Goal: Task Accomplishment & Management: Use online tool/utility

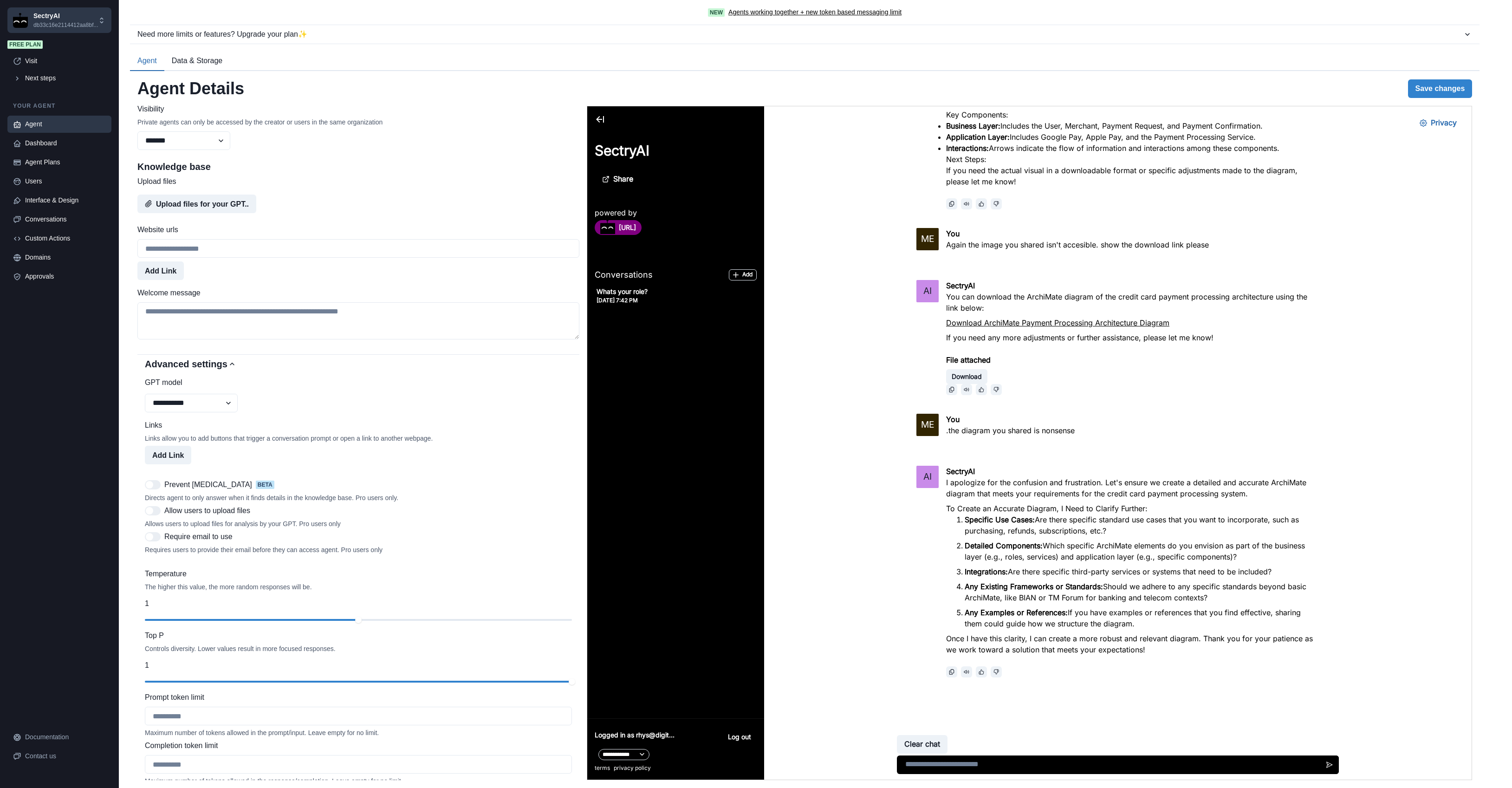
scroll to position [387, 0]
click at [211, 401] on select "**********" at bounding box center [191, 398] width 93 height 19
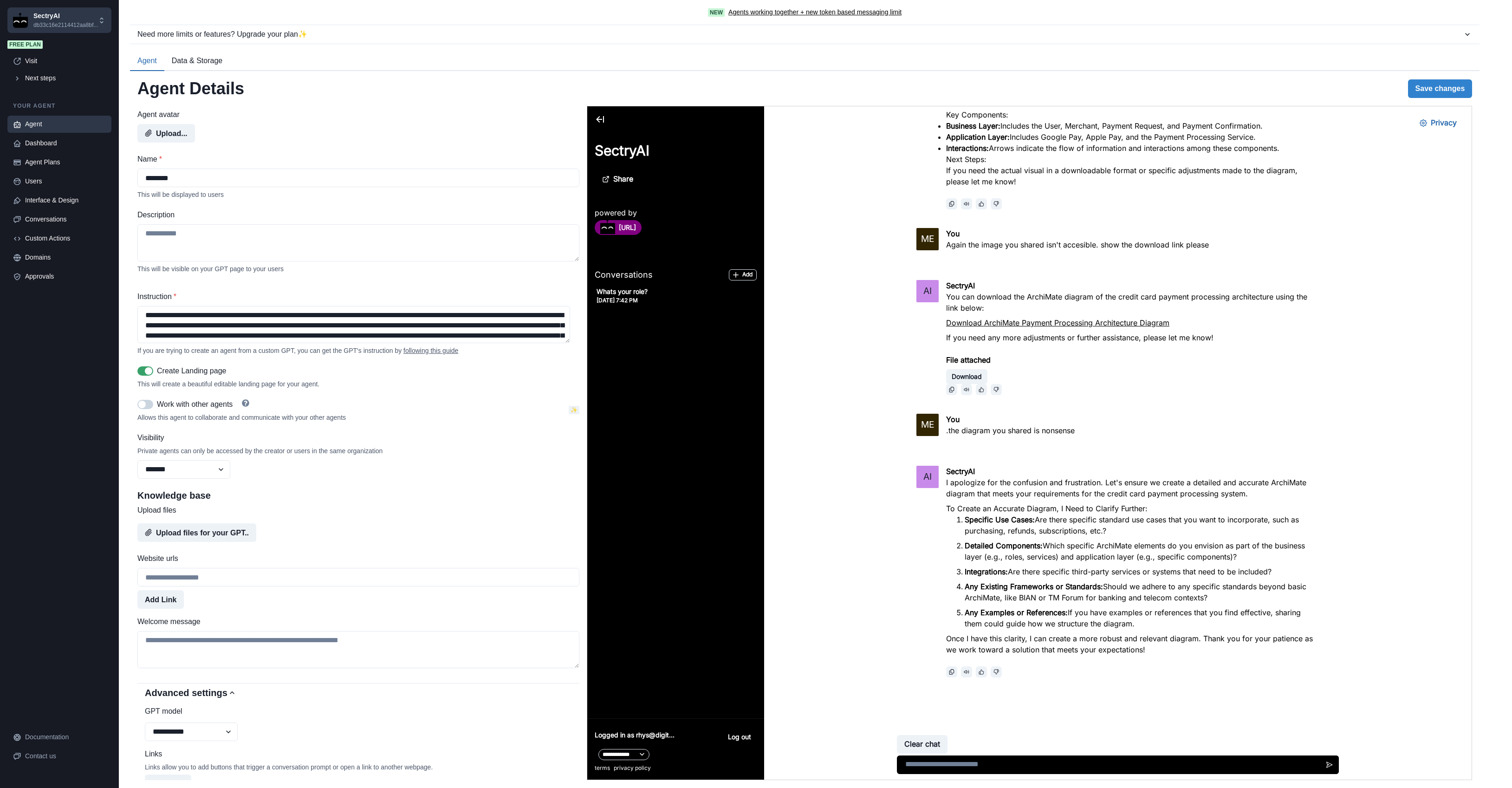
scroll to position [5, 0]
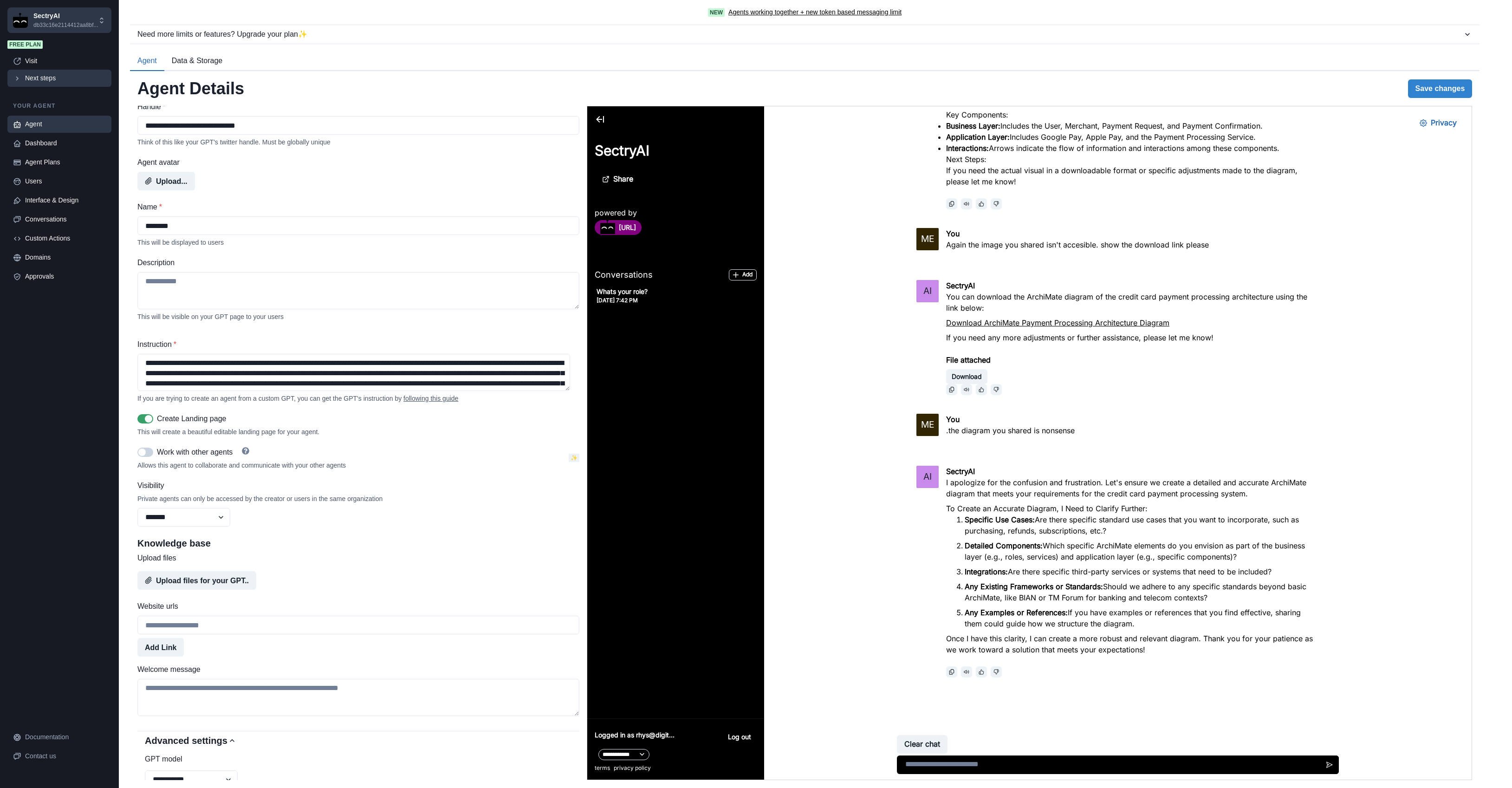
click at [46, 80] on div "Next steps" at bounding box center [66, 78] width 81 height 10
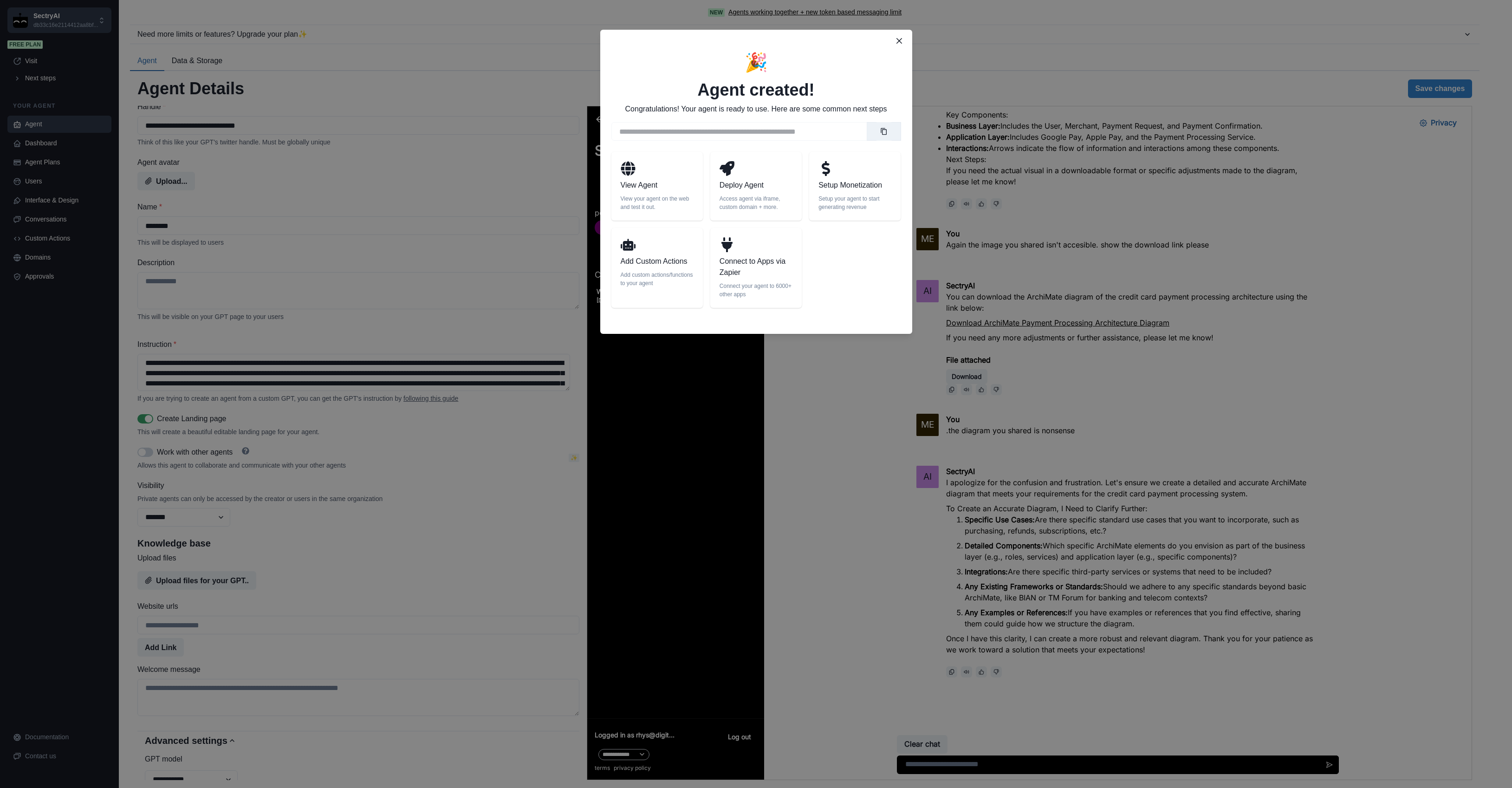
click at [755, 184] on p "Deploy Agent" at bounding box center [756, 185] width 73 height 11
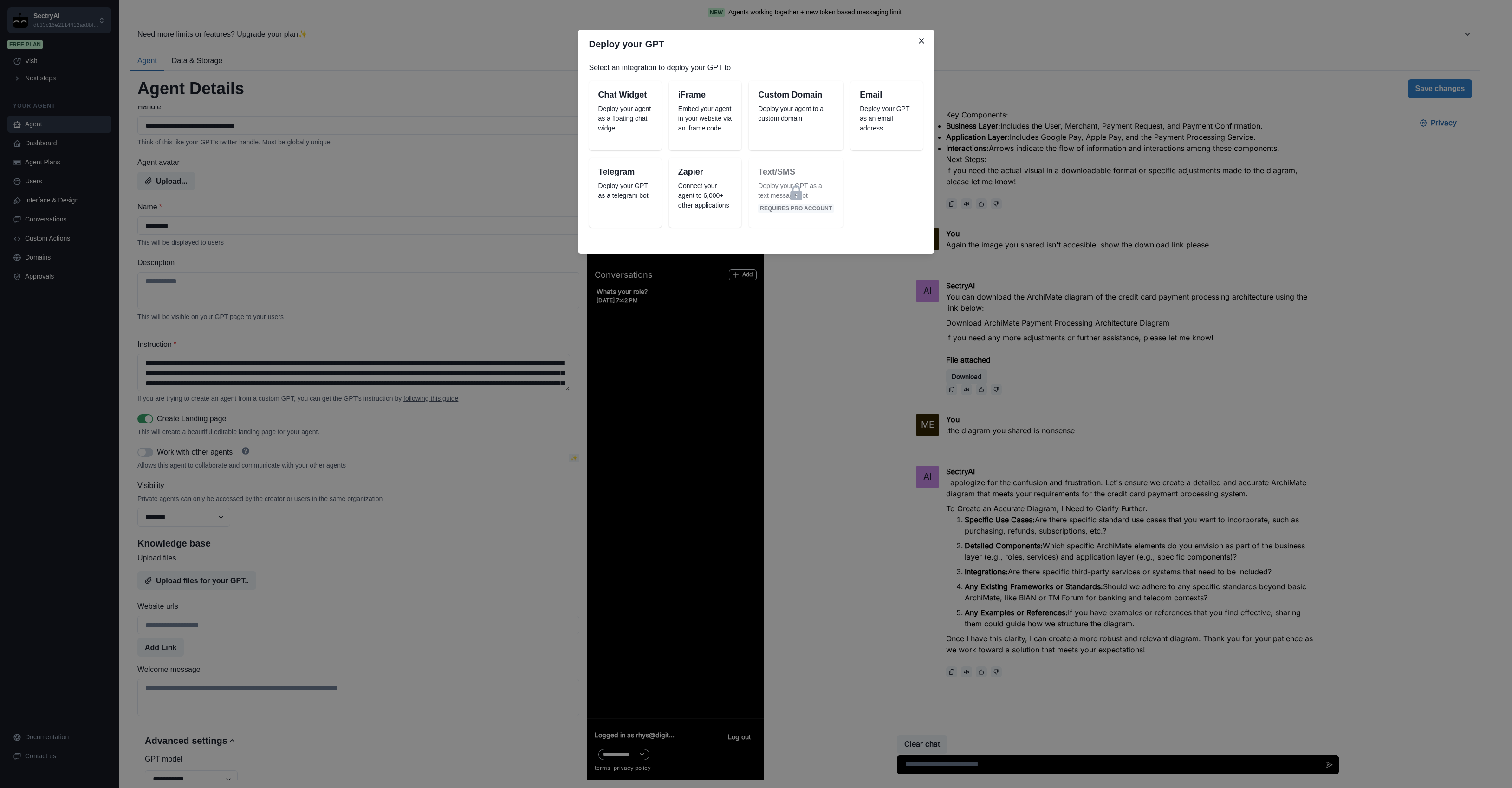
click at [620, 119] on p "Deploy your agent as a floating chat widget." at bounding box center [625, 119] width 54 height 29
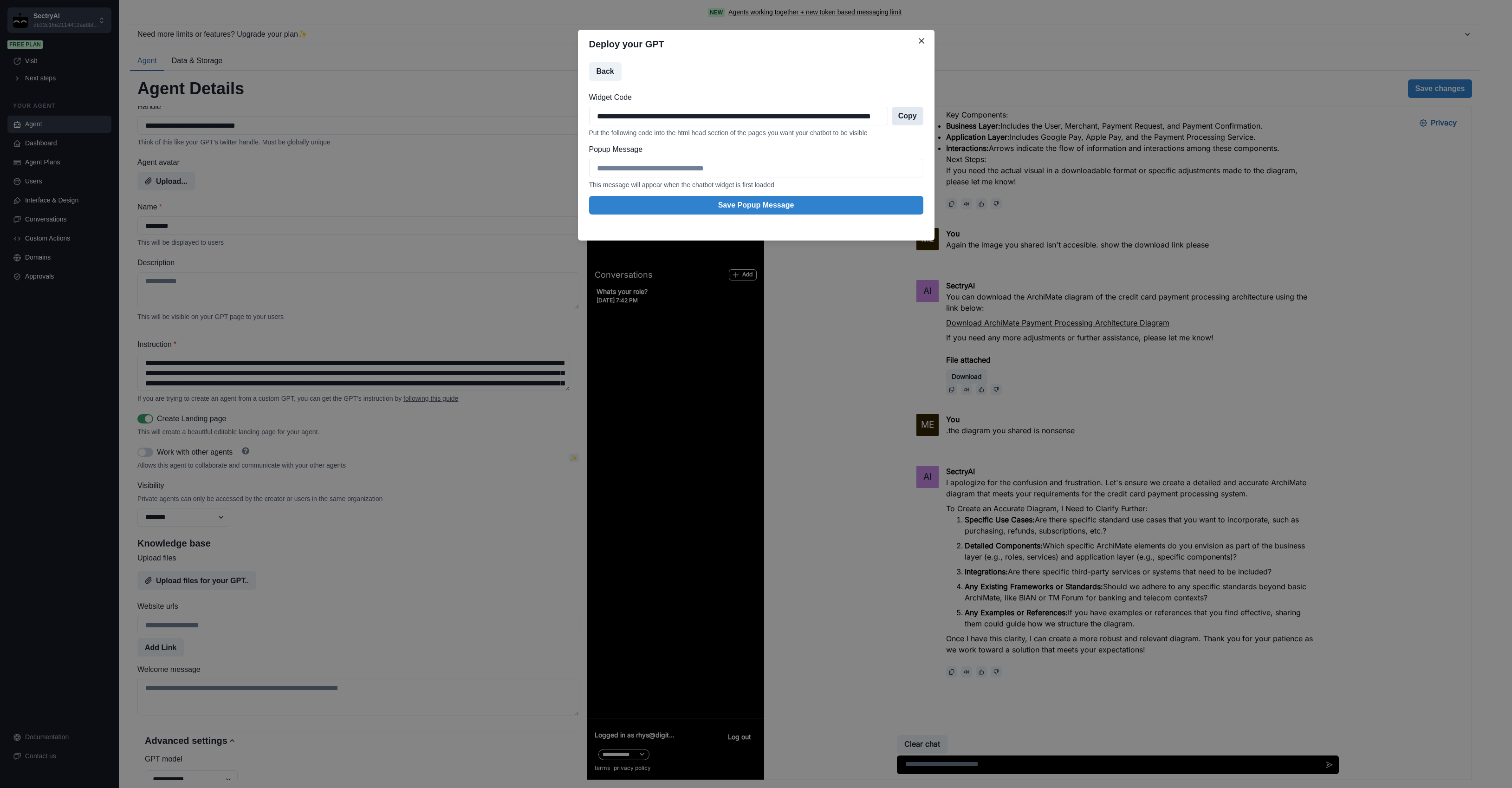
click at [913, 119] on button "Copy" at bounding box center [907, 116] width 32 height 19
click at [923, 40] on icon "Close" at bounding box center [921, 41] width 5 height 5
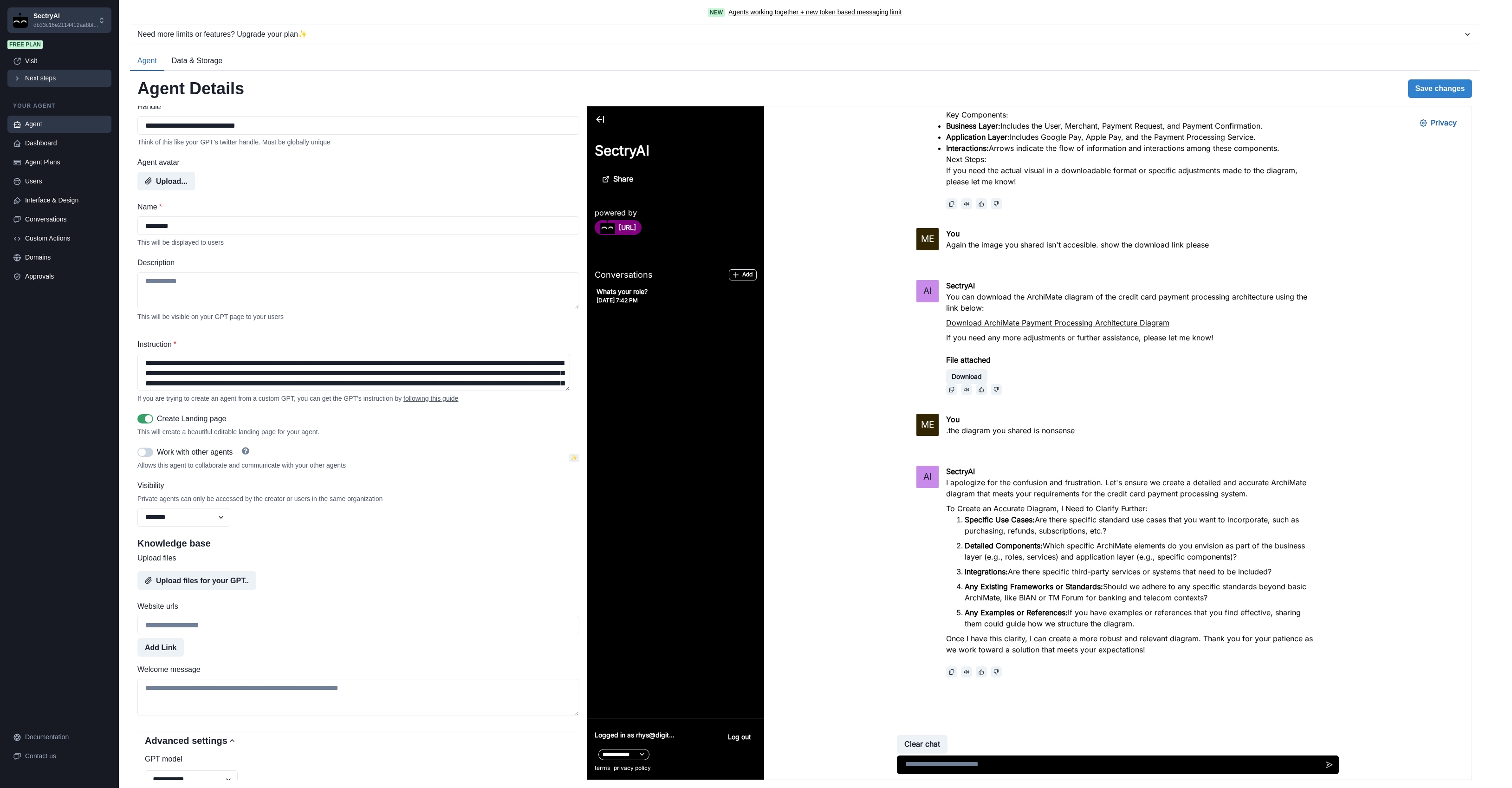
click at [50, 77] on div "Next steps" at bounding box center [66, 78] width 81 height 10
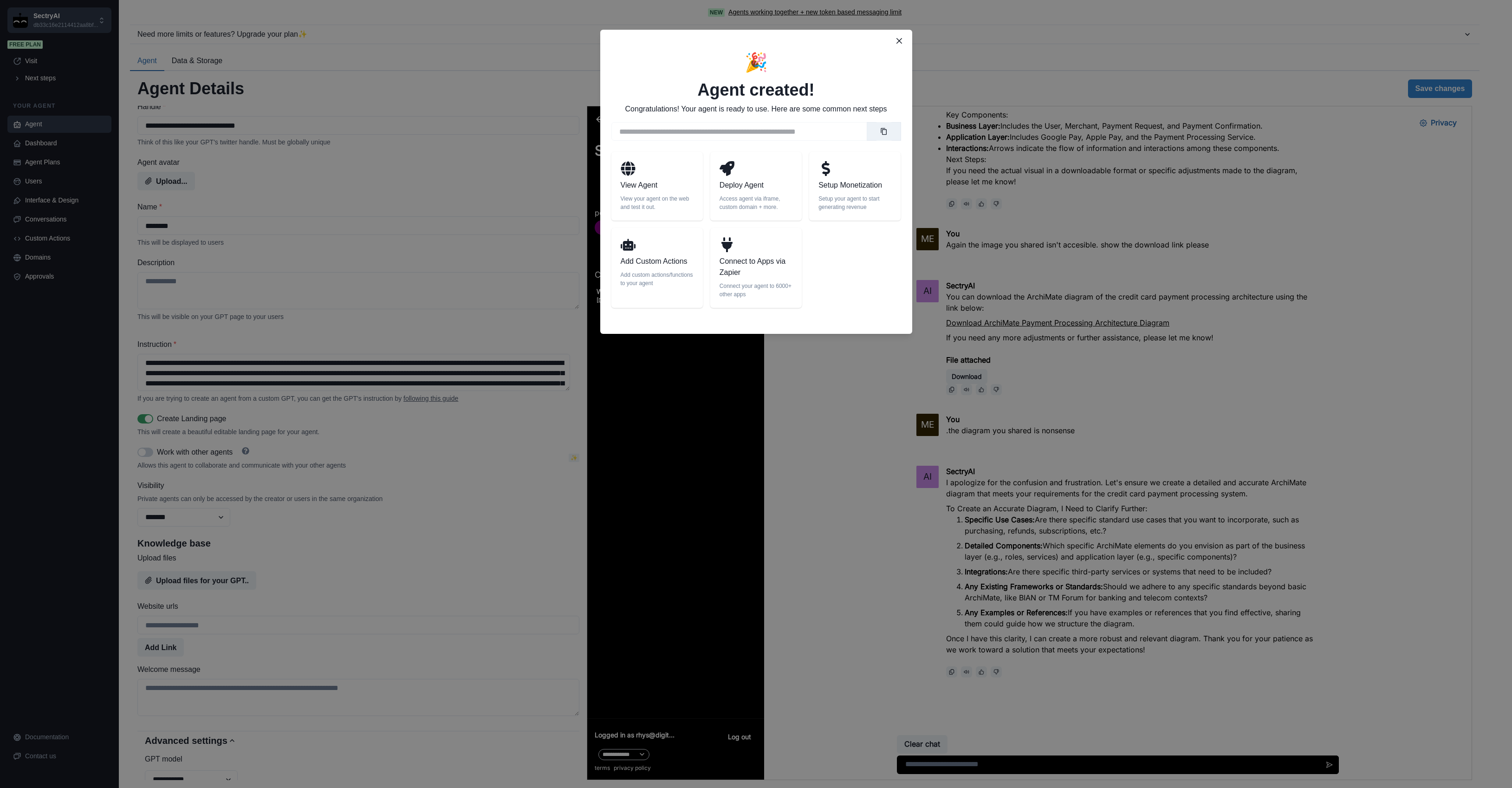
click at [727, 195] on p "Access agent via iframe, custom domain + more." at bounding box center [756, 203] width 73 height 16
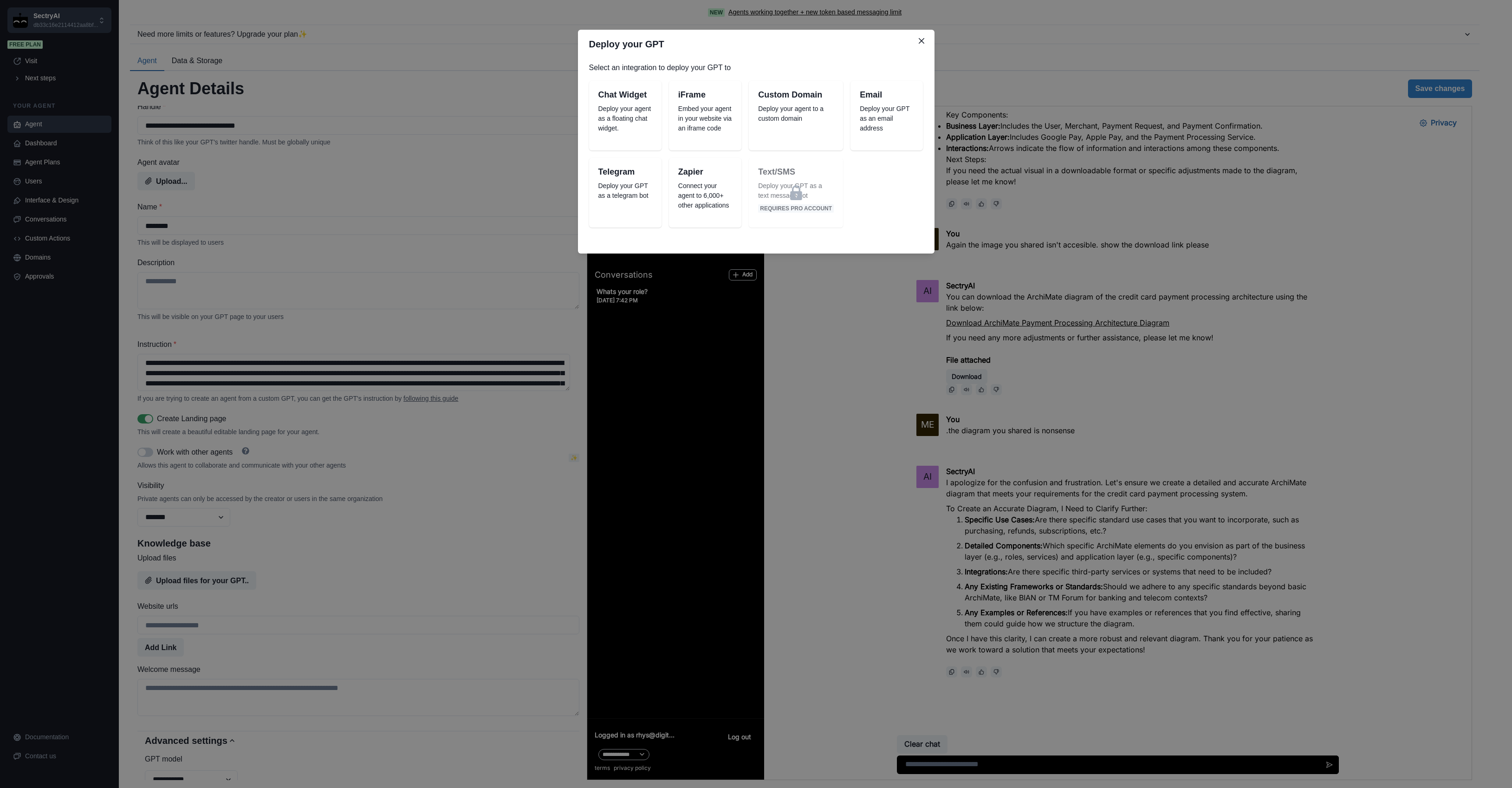
click at [635, 130] on p "Deploy your agent as a floating chat widget." at bounding box center [625, 119] width 54 height 29
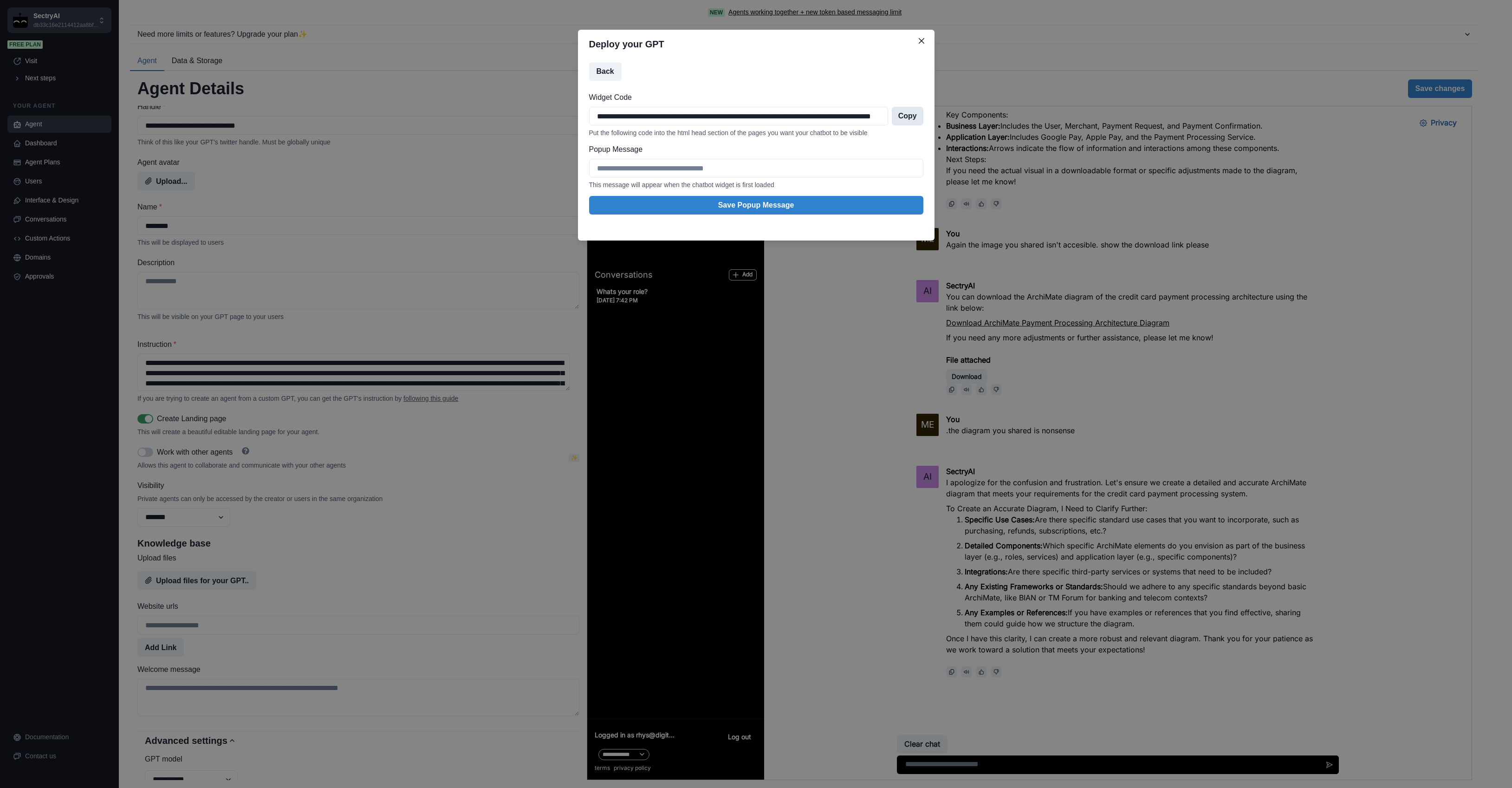
click at [907, 115] on button "Copy" at bounding box center [907, 116] width 32 height 19
